Goal: Transaction & Acquisition: Book appointment/travel/reservation

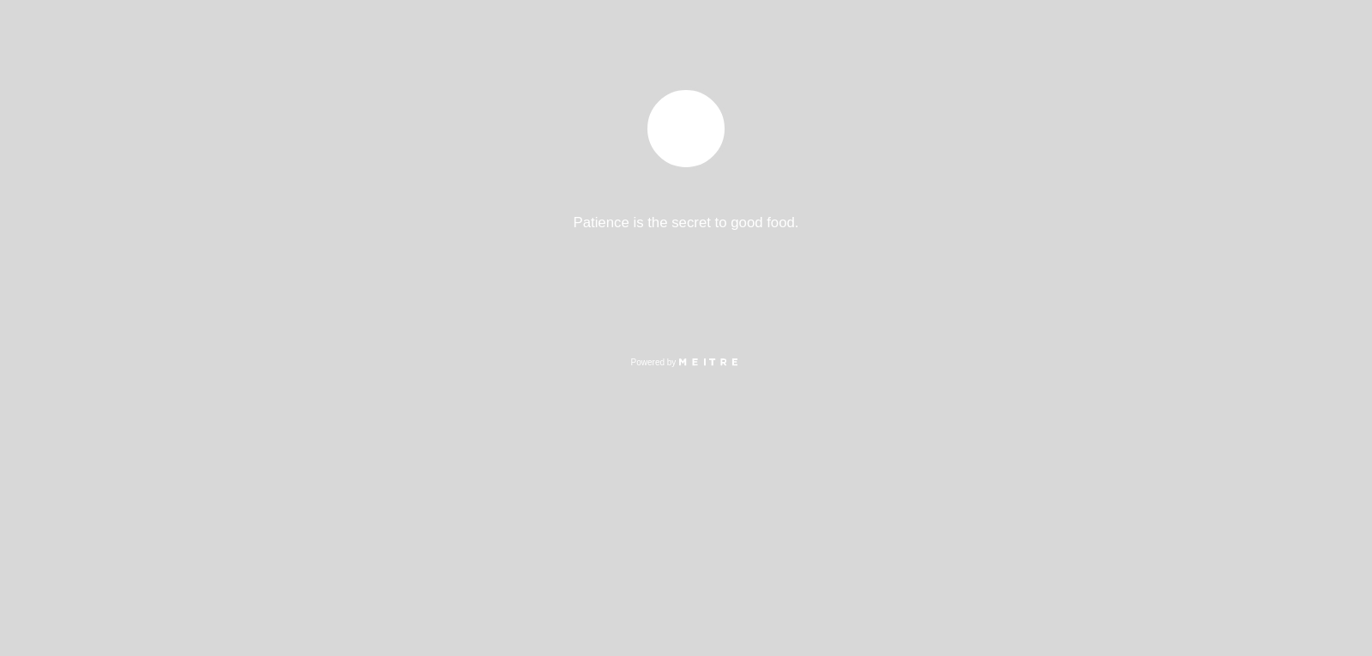
select select "es"
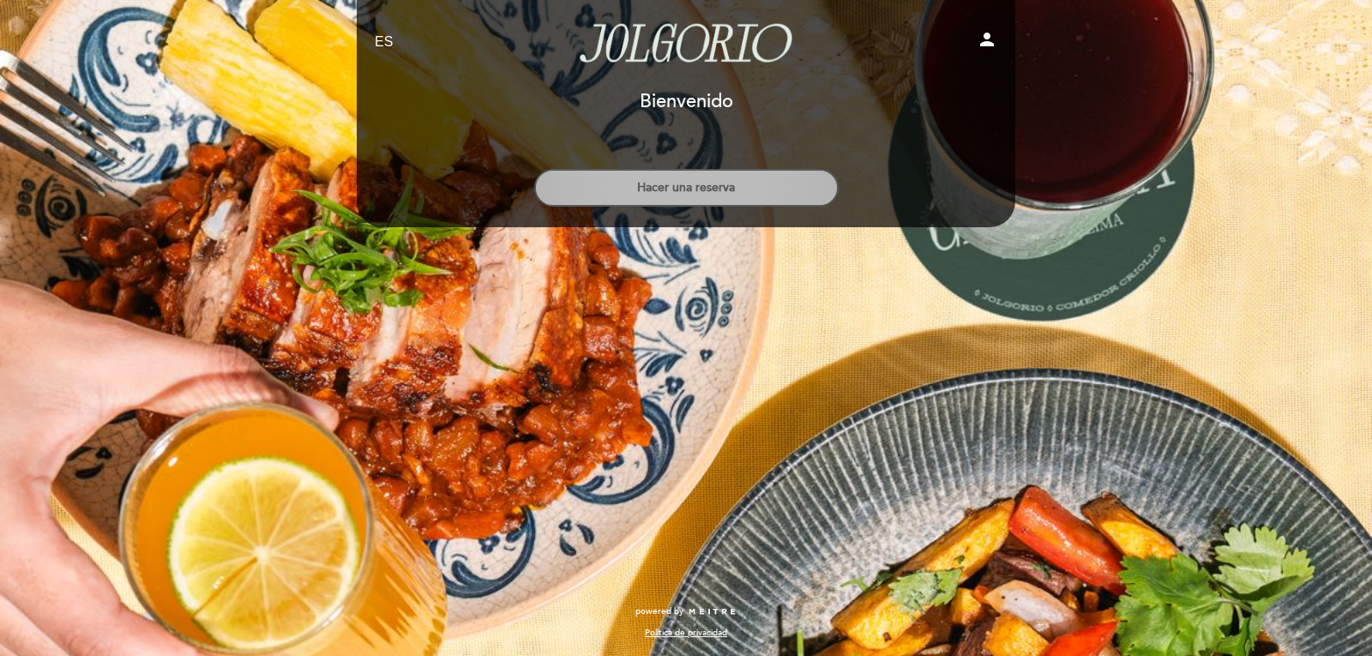
click at [666, 172] on button "Hacer una reserva" at bounding box center [686, 188] width 304 height 38
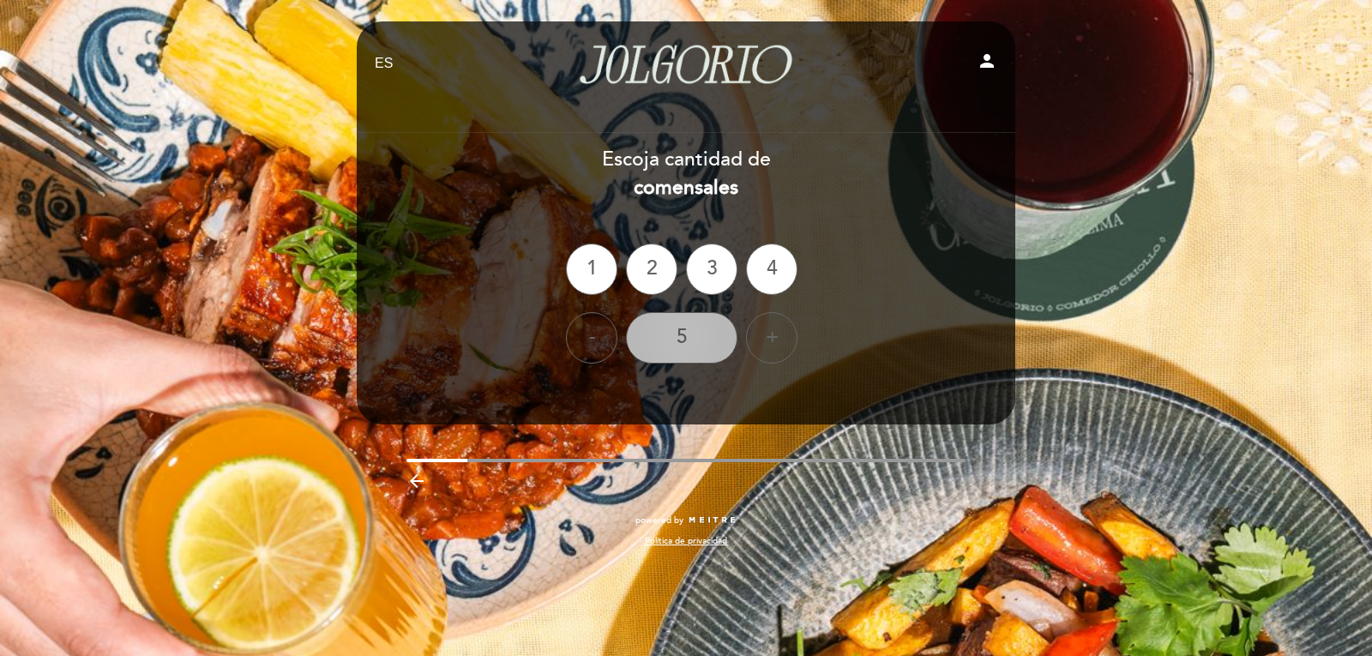
click at [660, 356] on div "5" at bounding box center [681, 337] width 111 height 51
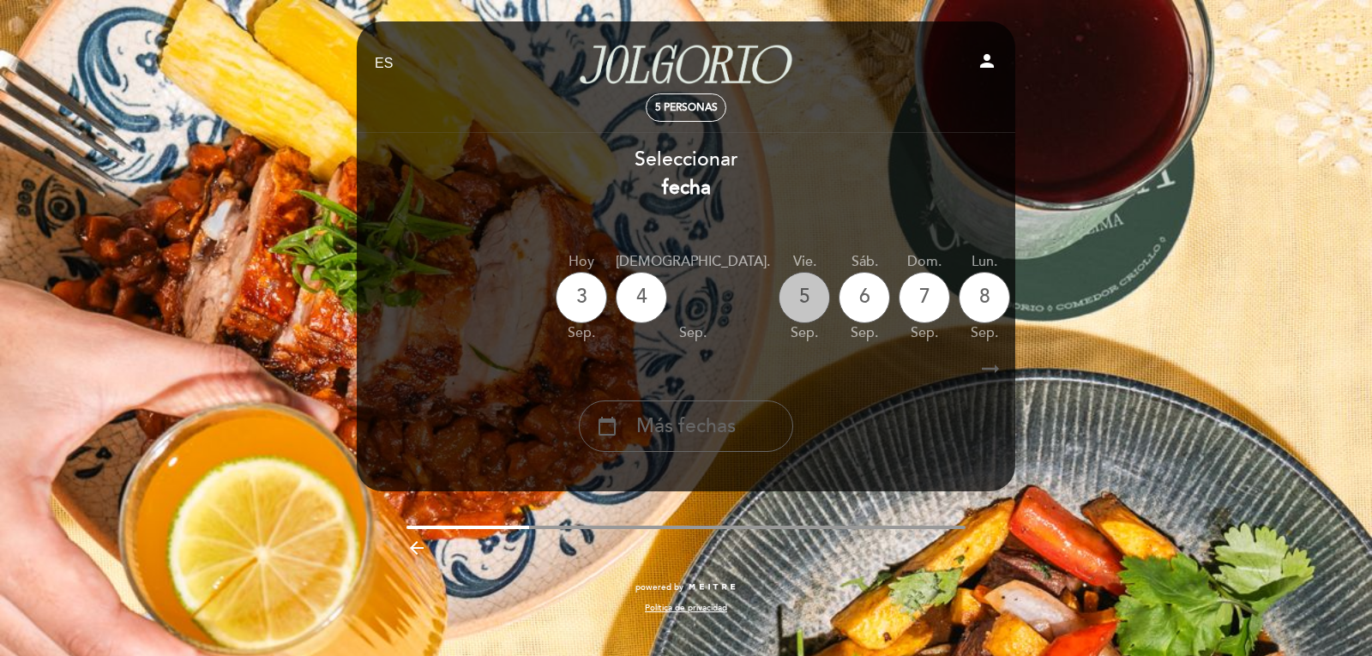
click at [778, 310] on div "5" at bounding box center [803, 297] width 51 height 51
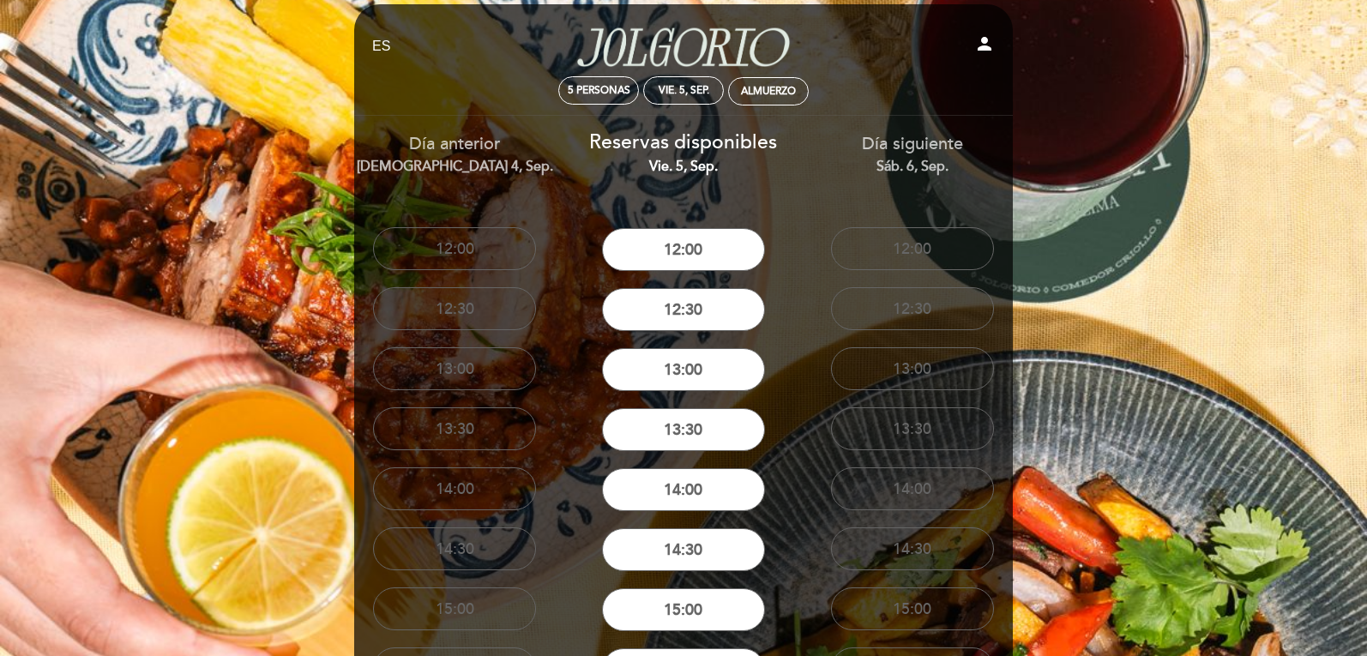
scroll to position [171, 0]
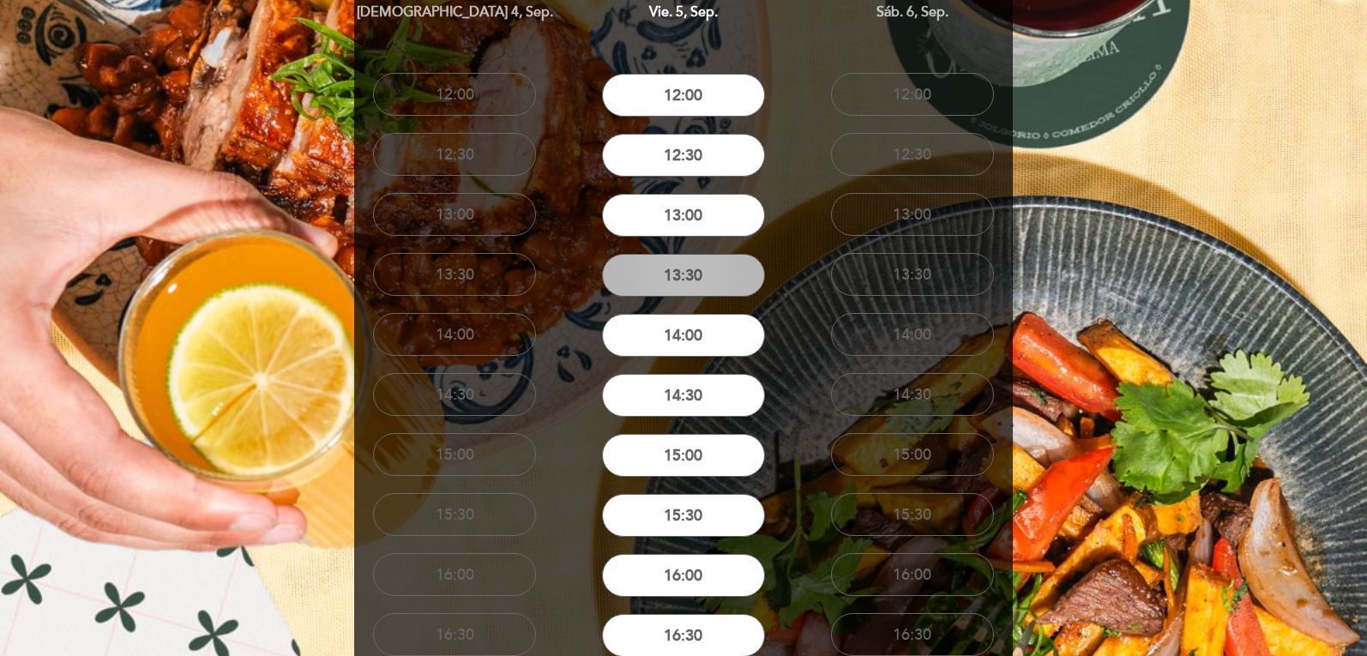
click at [675, 273] on button "13:30" at bounding box center [683, 275] width 163 height 43
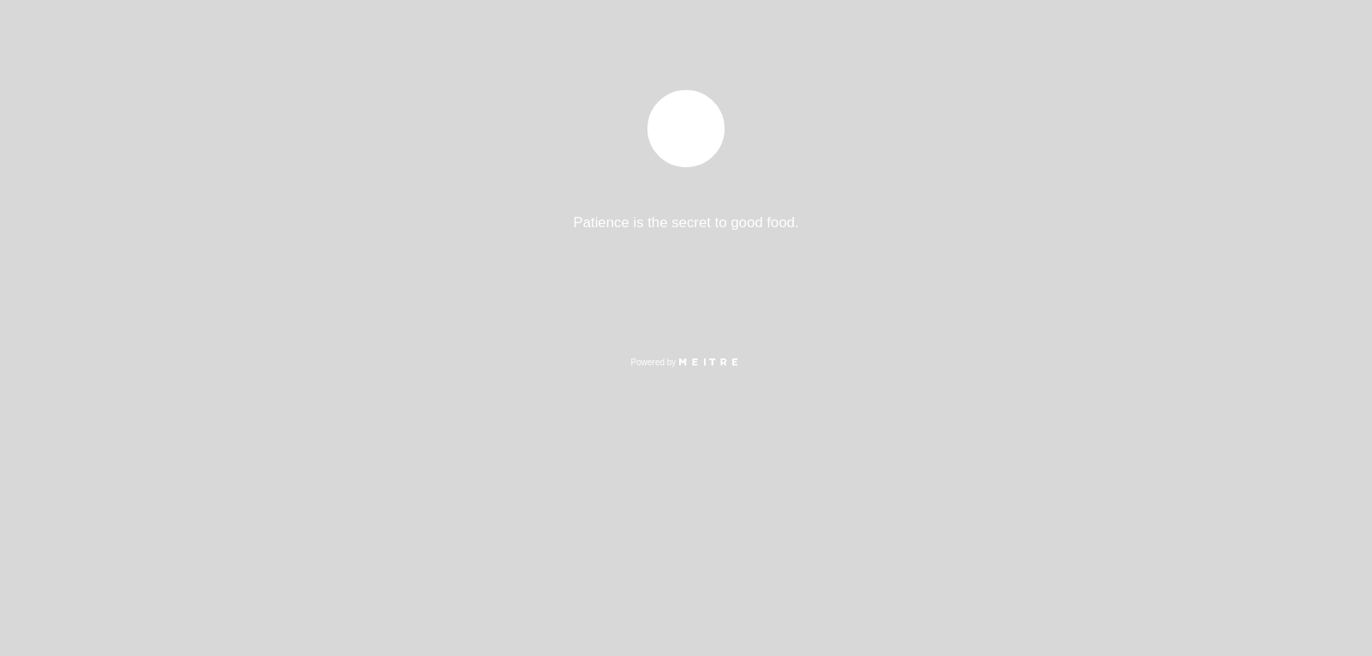
select select "es"
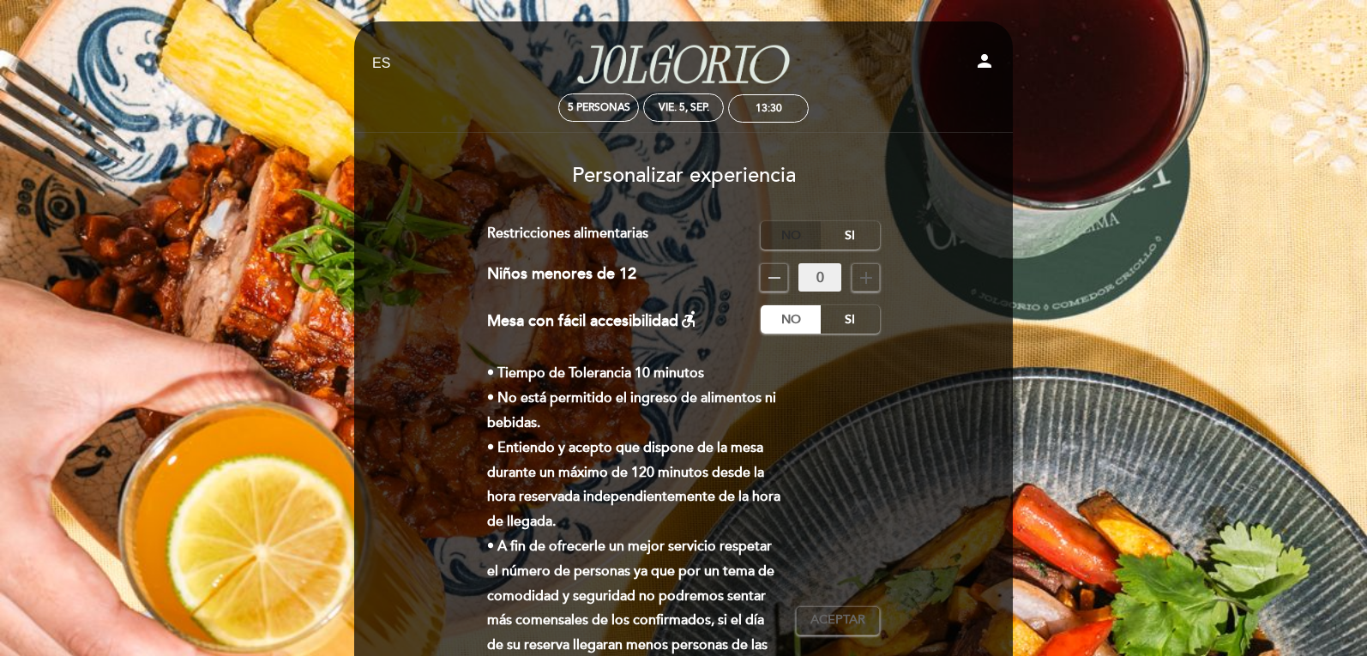
click at [779, 231] on label "No" at bounding box center [790, 235] width 60 height 28
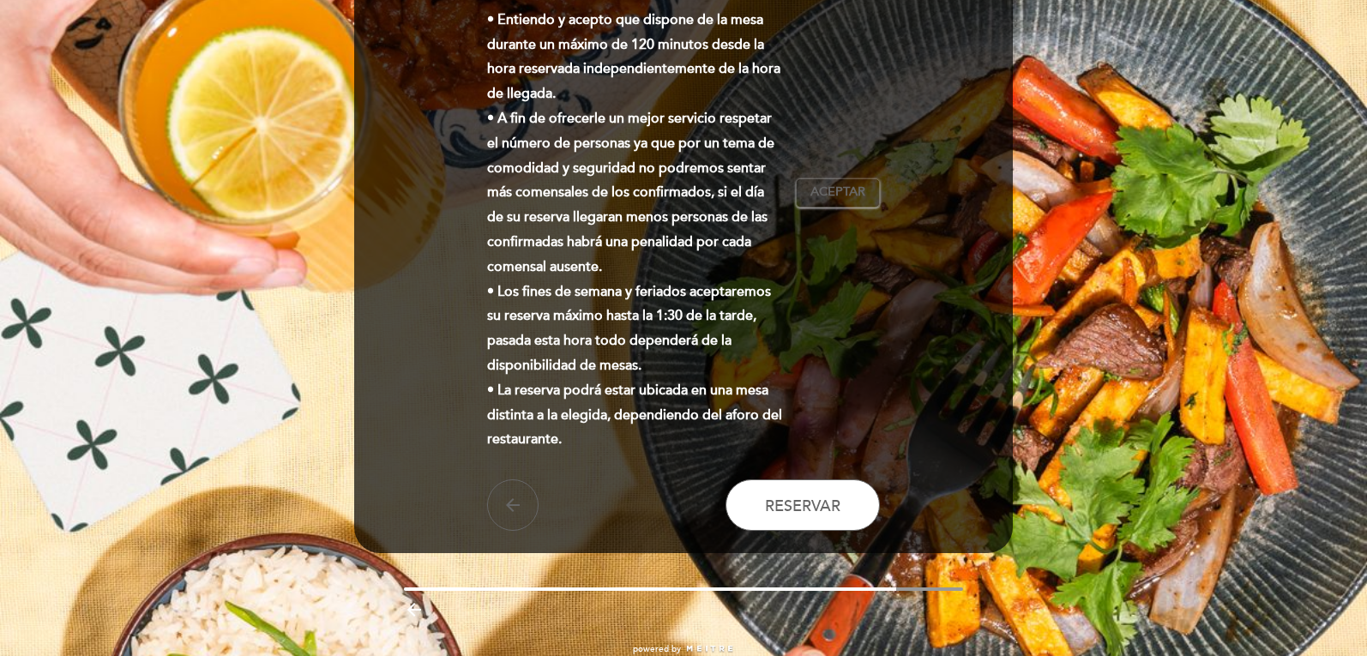
scroll to position [429, 0]
click at [785, 497] on span "Reservar" at bounding box center [802, 504] width 75 height 19
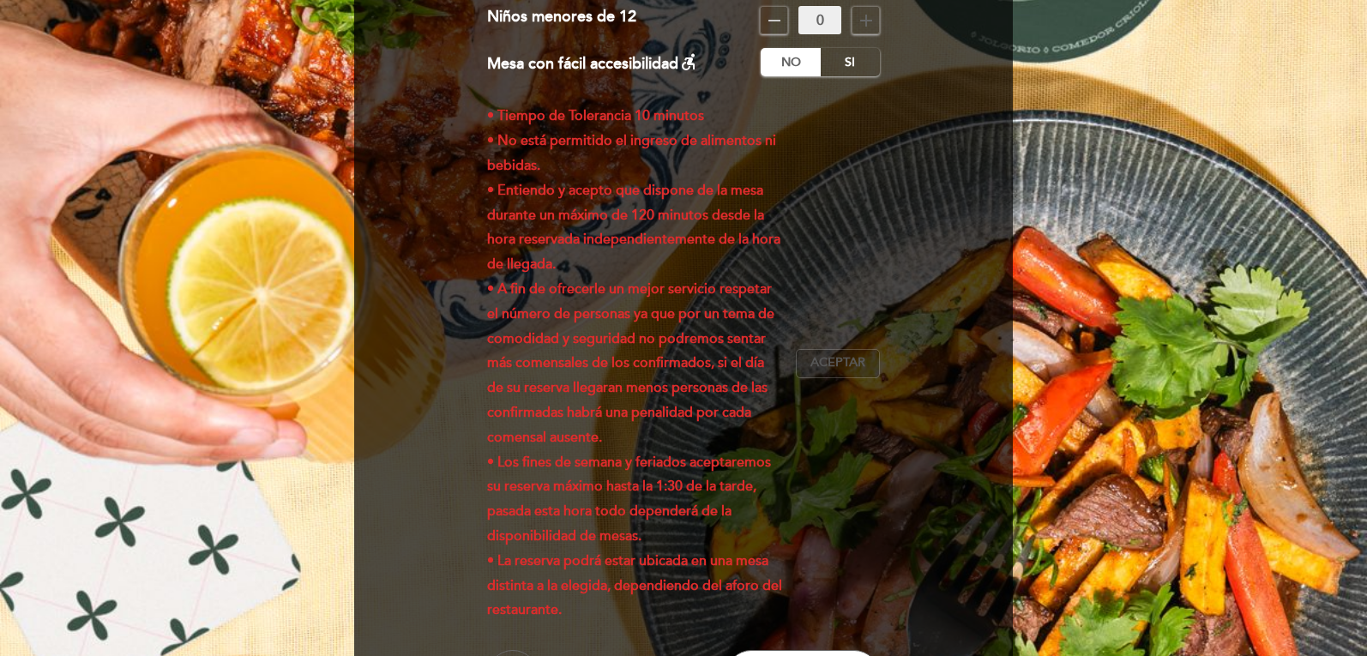
drag, startPoint x: 862, startPoint y: 357, endPoint x: 869, endPoint y: 364, distance: 10.3
click at [862, 358] on span "Aceptar" at bounding box center [837, 363] width 55 height 18
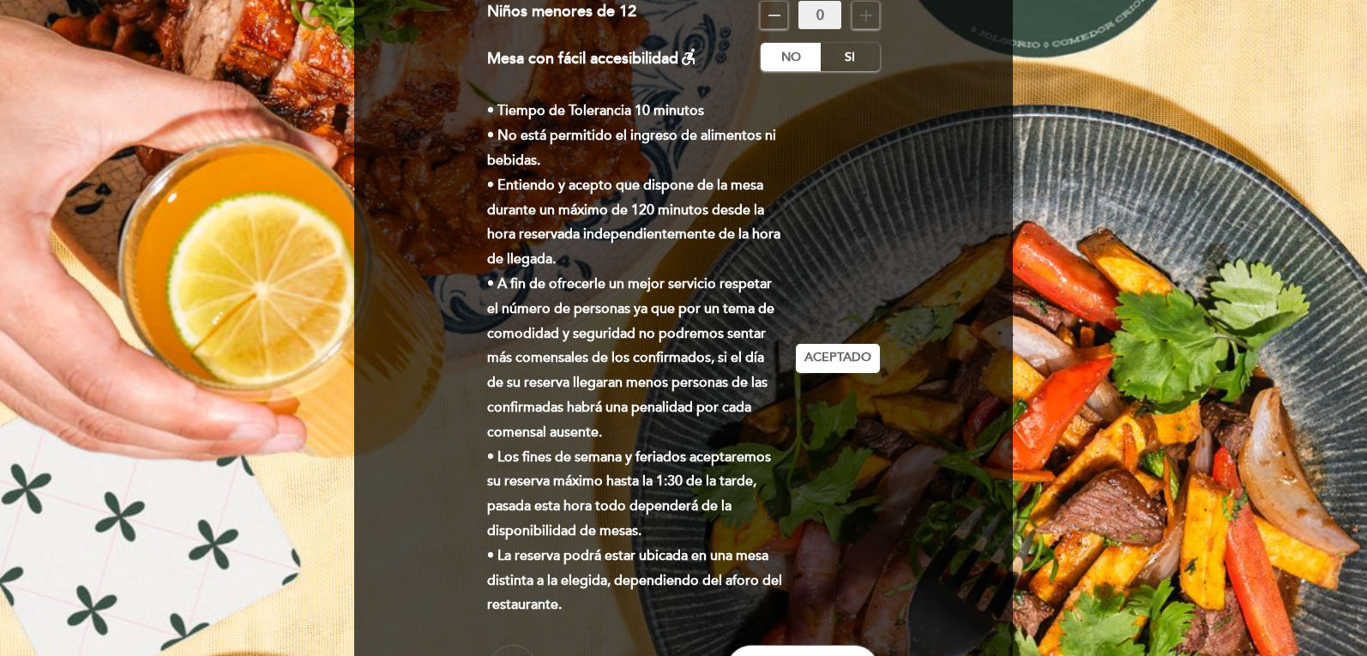
scroll to position [466, 0]
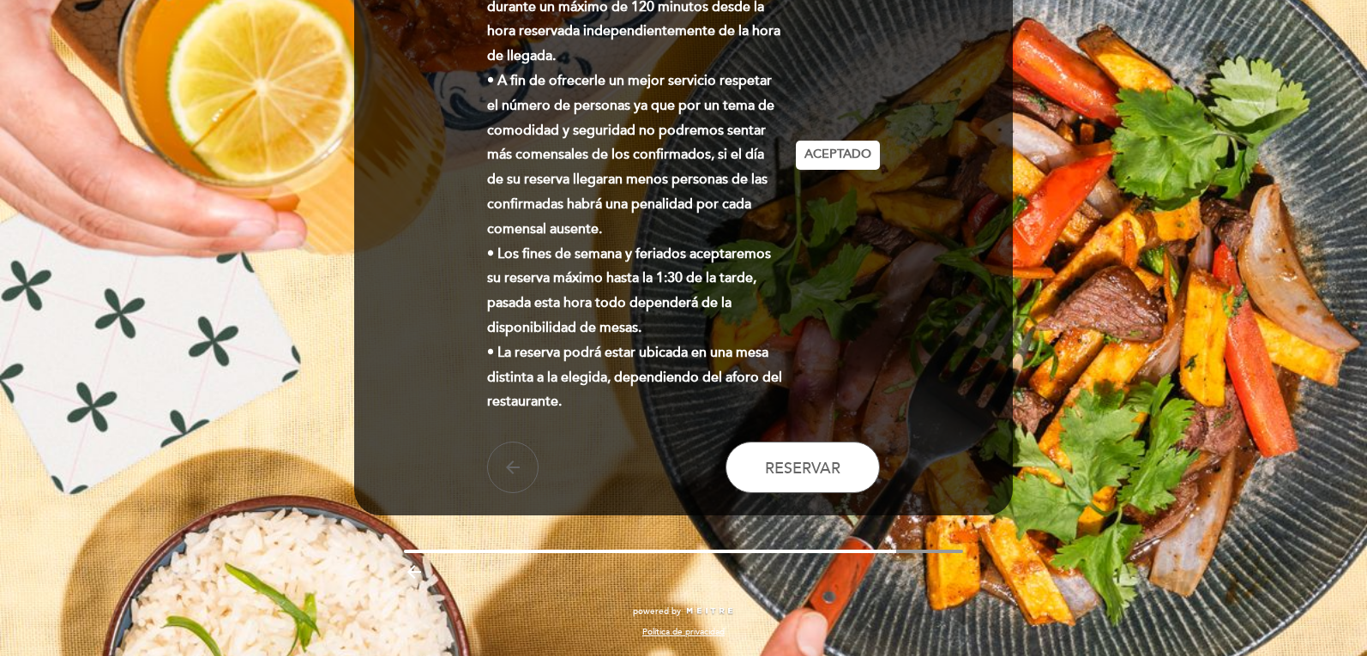
click at [837, 441] on form "Cargo por servicio : 0 % Nothing selected 0 % 15 % 18 % 20 % Restricciones alim…" at bounding box center [683, 124] width 634 height 737
click at [834, 459] on span "Reservar" at bounding box center [802, 467] width 75 height 19
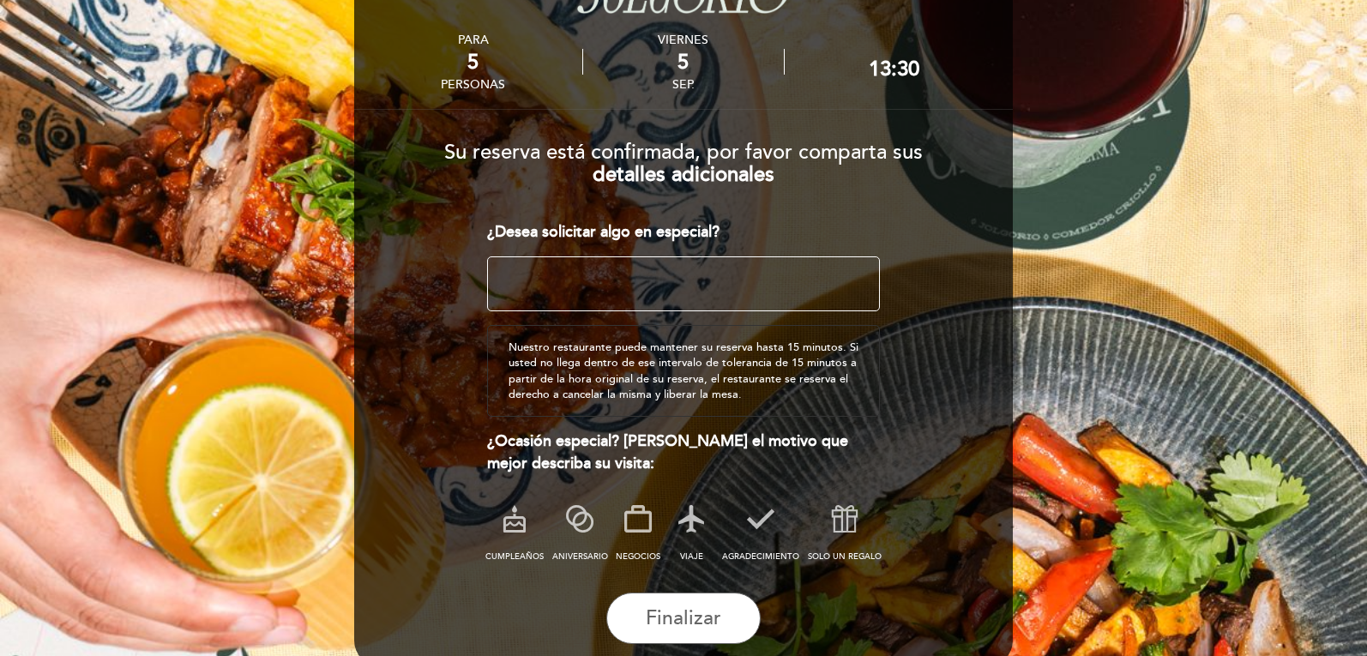
scroll to position [165, 0]
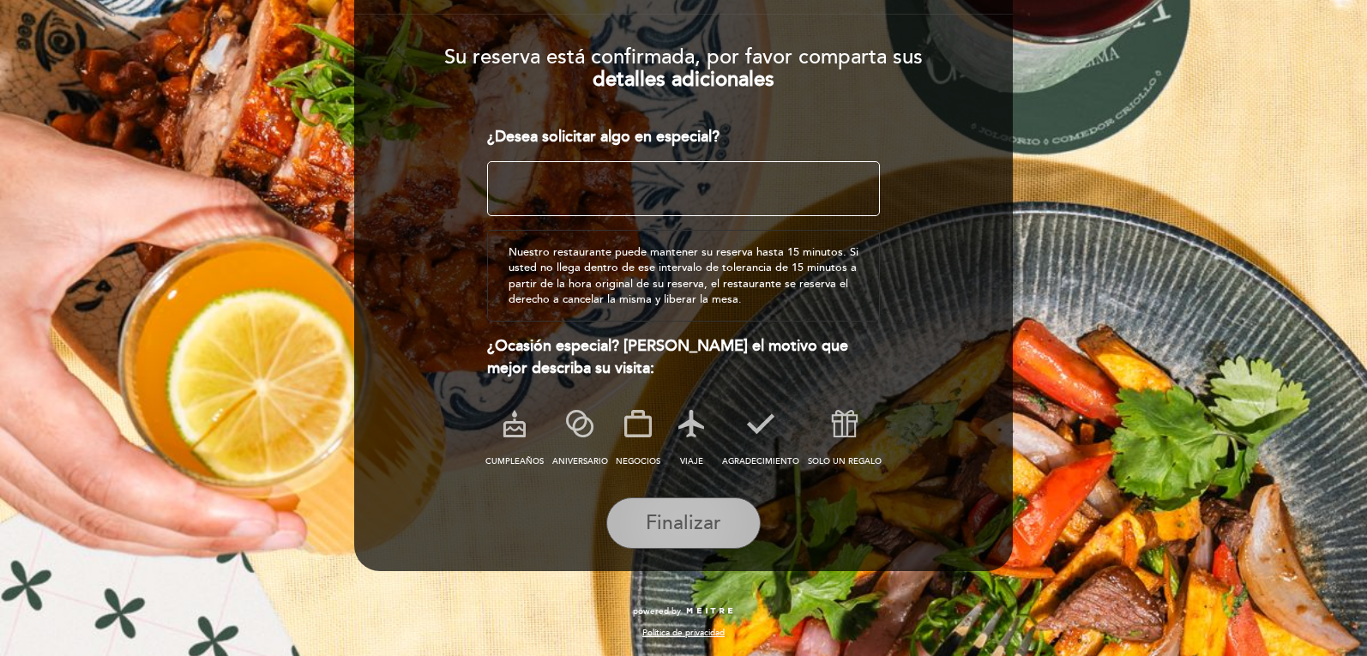
click at [677, 526] on span "Finalizar" at bounding box center [683, 523] width 75 height 24
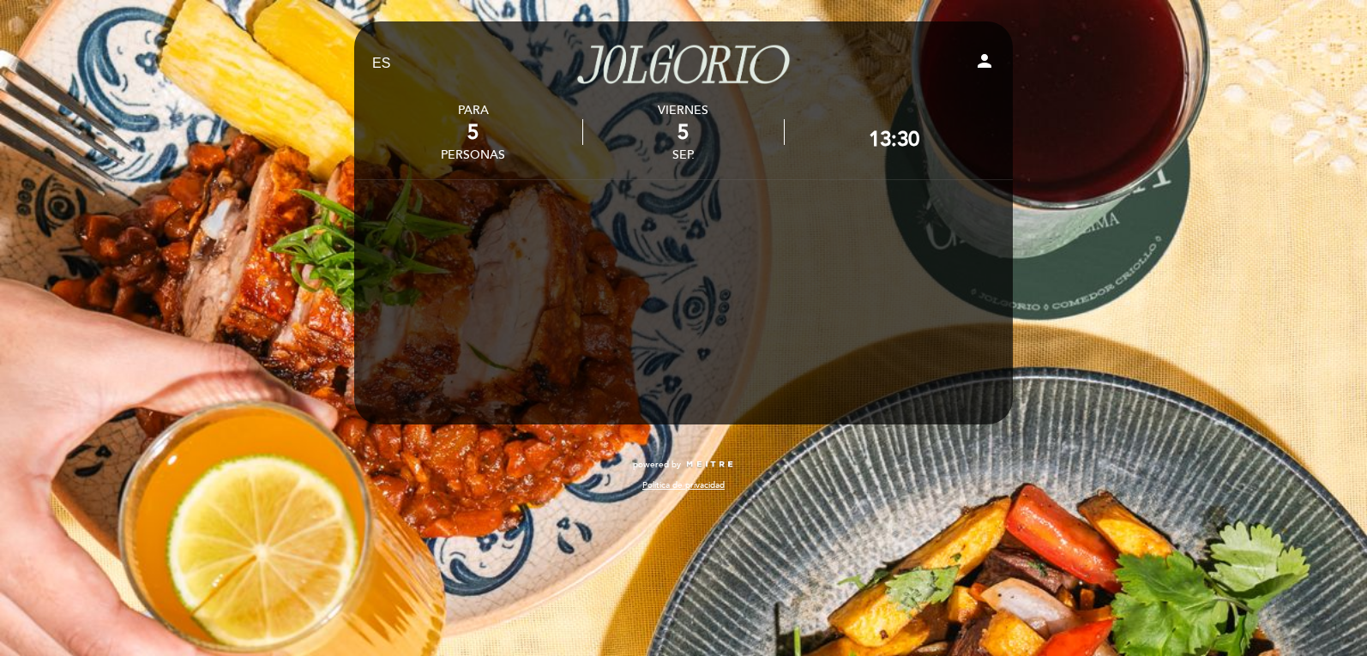
scroll to position [0, 0]
